Goal: Task Accomplishment & Management: Complete application form

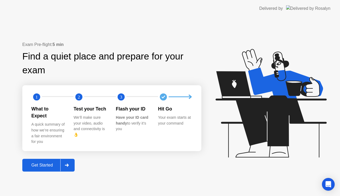
click at [41, 163] on div "Get Started" at bounding box center [42, 165] width 36 height 5
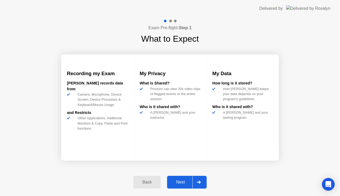
click at [185, 180] on div "Next" at bounding box center [181, 182] width 24 height 5
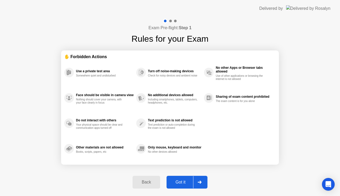
click at [185, 180] on div "Got it" at bounding box center [180, 182] width 25 height 5
select select "**********"
select select "*******"
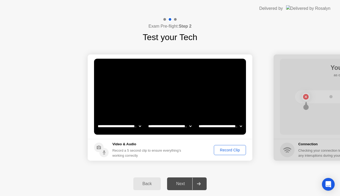
click at [227, 148] on div "Record Clip" at bounding box center [230, 150] width 28 height 4
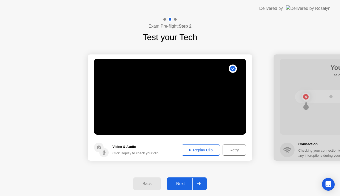
click at [230, 148] on div "Retry" at bounding box center [235, 150] width 20 height 4
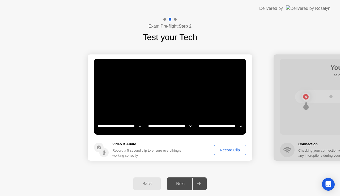
click at [237, 149] on div "Record Clip" at bounding box center [230, 150] width 28 height 4
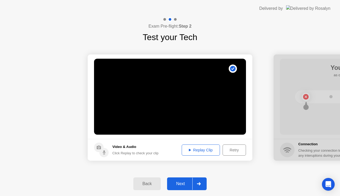
click at [208, 146] on button "Replay Clip" at bounding box center [201, 150] width 38 height 11
click at [231, 148] on div "Retry" at bounding box center [235, 150] width 20 height 4
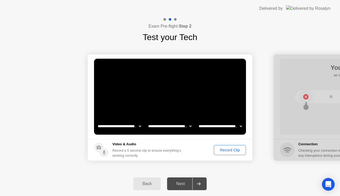
click at [191, 184] on div "Next" at bounding box center [181, 184] width 24 height 5
click at [179, 183] on div "Next" at bounding box center [181, 184] width 24 height 5
drag, startPoint x: 315, startPoint y: 120, endPoint x: 224, endPoint y: 123, distance: 90.7
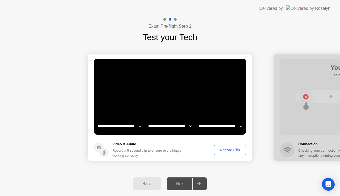
click at [229, 152] on div "Record Clip" at bounding box center [230, 150] width 28 height 4
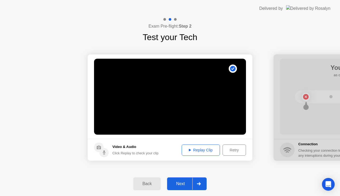
click at [192, 150] on div "Replay Clip" at bounding box center [201, 150] width 35 height 4
click at [184, 183] on div "Next" at bounding box center [181, 184] width 24 height 5
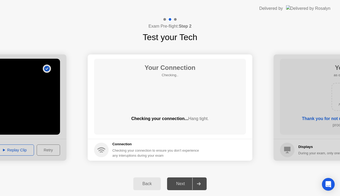
click at [192, 114] on div "Your Connection Checking.. Checking your connection... Hang tight." at bounding box center [170, 97] width 152 height 76
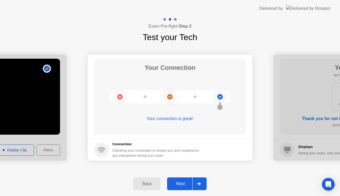
click at [185, 183] on div "Next" at bounding box center [181, 184] width 24 height 5
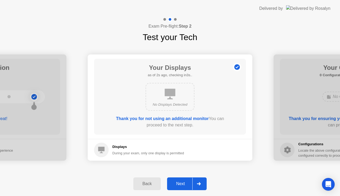
click at [185, 183] on div "Next" at bounding box center [181, 184] width 24 height 5
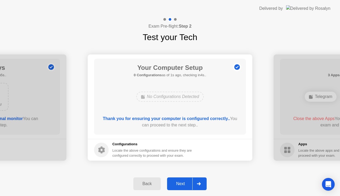
click at [185, 183] on div "Next" at bounding box center [181, 184] width 24 height 5
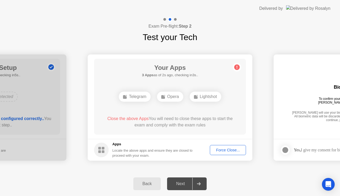
click at [213, 148] on div "Force Close..." at bounding box center [228, 150] width 32 height 4
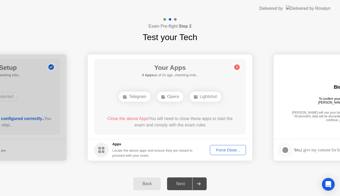
click at [224, 150] on div "Force Close..." at bounding box center [228, 150] width 32 height 4
click at [182, 186] on div "Next" at bounding box center [181, 184] width 24 height 5
click at [201, 181] on div at bounding box center [198, 184] width 13 height 12
click at [235, 145] on button "Force Close..." at bounding box center [228, 150] width 36 height 10
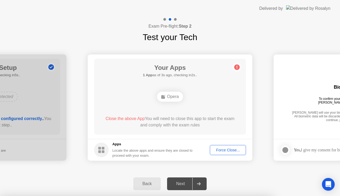
click at [226, 148] on div "Force Close..." at bounding box center [228, 150] width 32 height 4
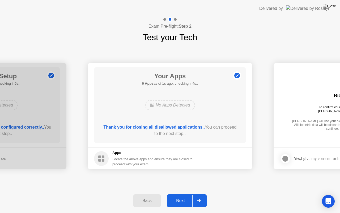
click at [179, 196] on div "Next" at bounding box center [181, 200] width 24 height 5
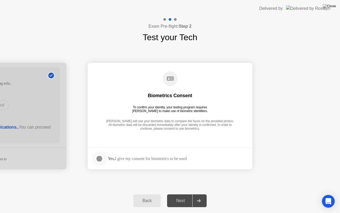
click at [170, 155] on div "Yes, I give my consent for biometrics to be used" at bounding box center [140, 158] width 93 height 11
click at [98, 158] on div at bounding box center [99, 158] width 6 height 6
click at [178, 196] on div "Next" at bounding box center [181, 200] width 24 height 5
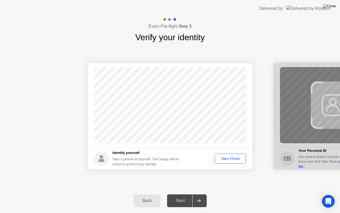
click at [187, 196] on div "Next" at bounding box center [181, 200] width 24 height 5
click at [237, 158] on div "Take Photo" at bounding box center [231, 158] width 28 height 4
click at [187, 196] on div "Next" at bounding box center [181, 200] width 24 height 5
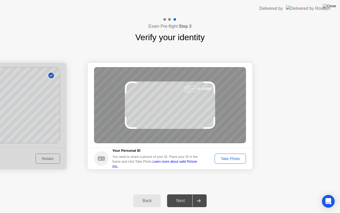
click at [236, 161] on div "Take Photo" at bounding box center [231, 158] width 28 height 4
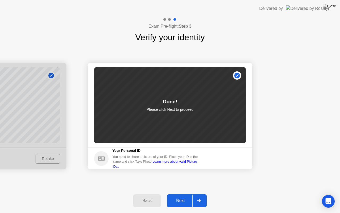
click at [184, 196] on div "Next" at bounding box center [181, 200] width 24 height 5
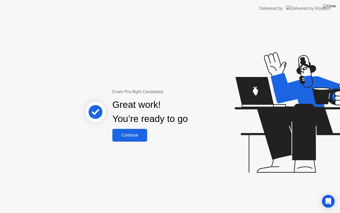
click at [128, 133] on div "Continue" at bounding box center [130, 135] width 32 height 5
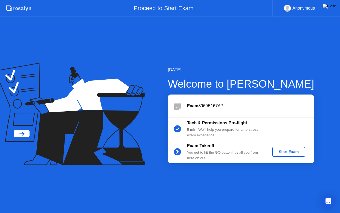
click at [298, 147] on button "Start Exam" at bounding box center [288, 151] width 33 height 10
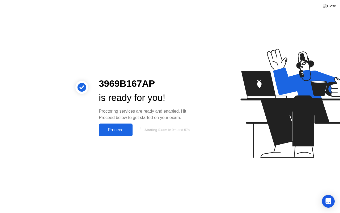
click at [123, 129] on div "Proceed" at bounding box center [115, 129] width 31 height 5
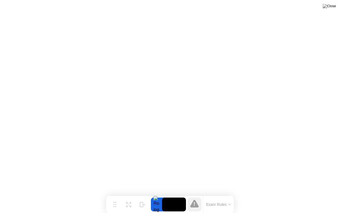
click at [231, 196] on button "Exam Rules" at bounding box center [219, 204] width 28 height 5
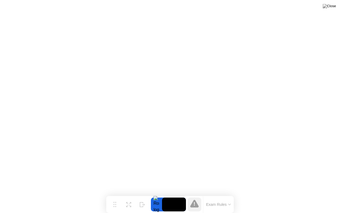
click at [170, 196] on video at bounding box center [174, 204] width 24 height 14
click at [130, 196] on icon at bounding box center [130, 204] width 2 height 2
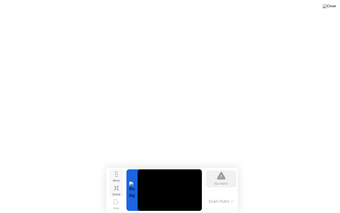
click at [122, 175] on button "Move" at bounding box center [116, 176] width 14 height 14
click at [115, 179] on div "Move" at bounding box center [116, 180] width 7 height 3
click at [186, 185] on video at bounding box center [170, 189] width 64 height 41
click at [118, 189] on icon at bounding box center [116, 189] width 5 height 5
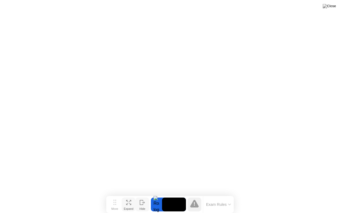
click at [140, 196] on icon at bounding box center [141, 202] width 3 height 5
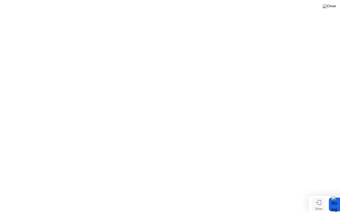
click at [332, 8] on img at bounding box center [329, 6] width 13 height 4
